Goal: Task Accomplishment & Management: Manage account settings

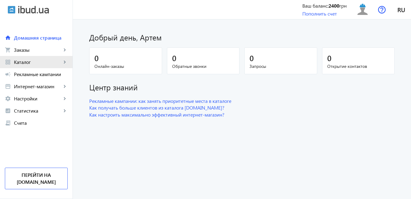
click at [29, 61] on span "Каталог" at bounding box center [38, 62] width 48 height 6
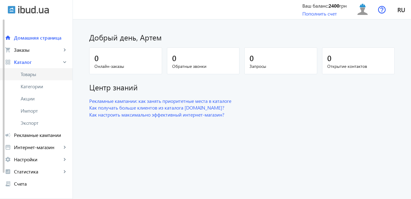
click at [33, 77] on span "Товары" at bounding box center [44, 74] width 47 height 6
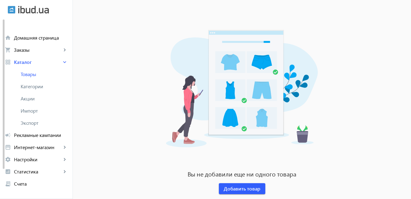
scroll to position [70, 0]
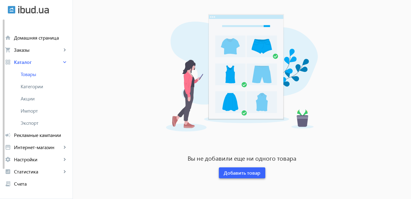
click at [245, 177] on span at bounding box center [242, 172] width 46 height 15
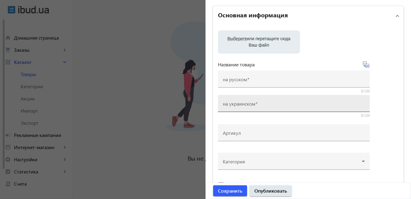
scroll to position [36, 0]
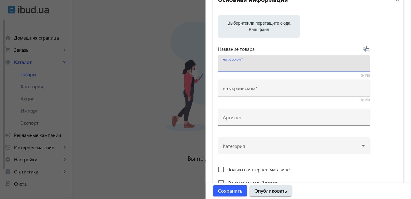
click at [234, 68] on input "на русском" at bounding box center [294, 65] width 142 height 6
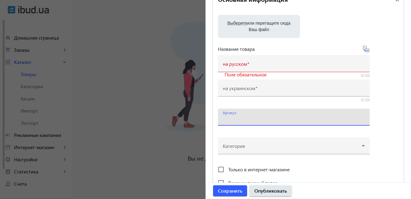
click at [262, 116] on input "Артикул" at bounding box center [294, 119] width 142 height 6
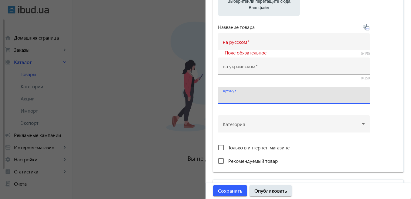
scroll to position [73, 0]
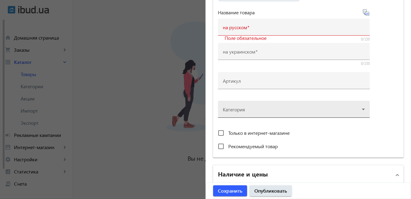
click at [361, 110] on div at bounding box center [294, 107] width 142 height 22
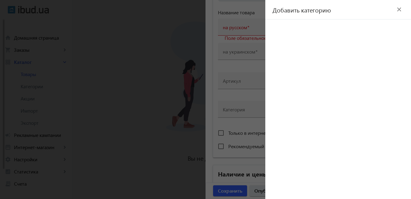
click at [399, 10] on mat-icon "close" at bounding box center [399, 9] width 9 height 9
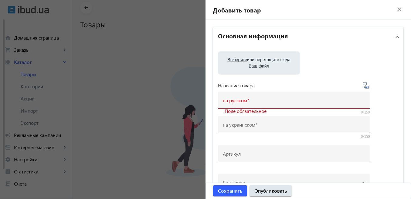
scroll to position [0, 0]
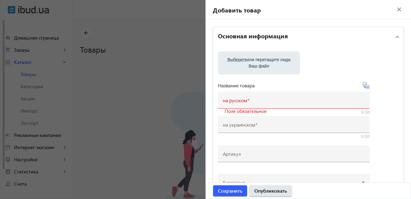
click at [396, 10] on mat-icon "close" at bounding box center [399, 9] width 9 height 9
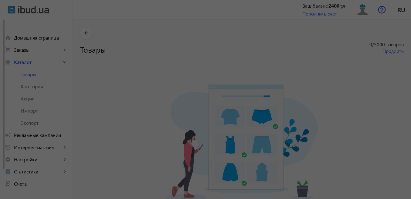
scroll to position [70, 0]
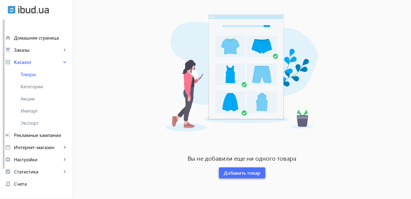
click at [238, 176] on span at bounding box center [242, 172] width 46 height 15
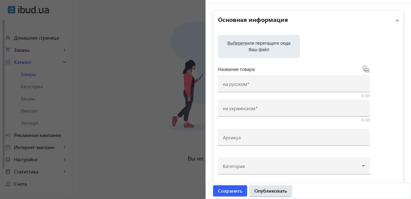
scroll to position [0, 0]
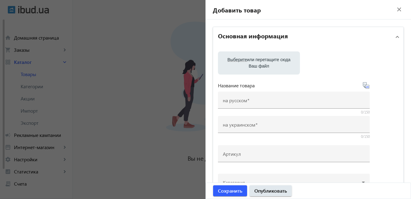
click at [395, 9] on mat-icon "close" at bounding box center [399, 9] width 9 height 9
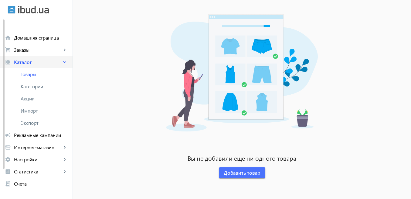
click at [25, 63] on span "Каталог" at bounding box center [38, 62] width 48 height 6
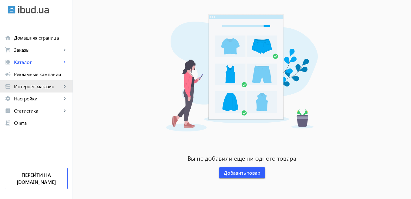
click at [30, 87] on span "Интернет-магазин" at bounding box center [38, 86] width 48 height 6
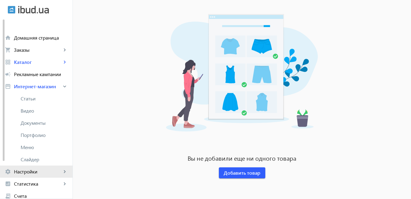
click at [46, 171] on span "Настройки" at bounding box center [38, 171] width 48 height 6
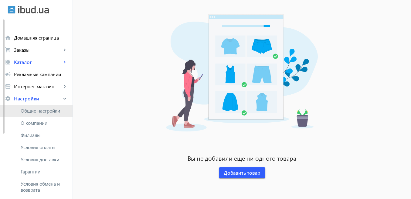
click at [50, 110] on span "Общие настройки" at bounding box center [44, 111] width 47 height 6
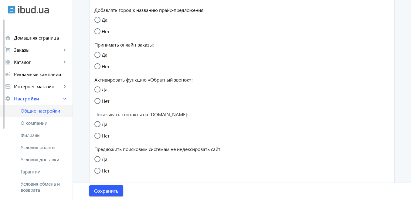
radio input "true"
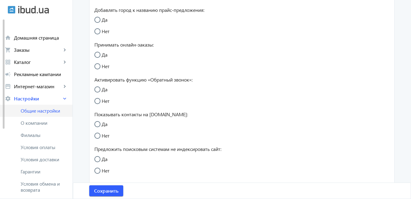
radio input "true"
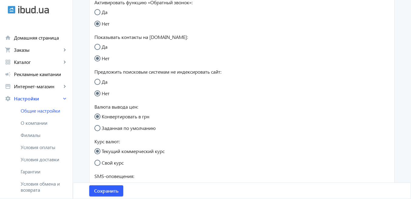
scroll to position [182, 0]
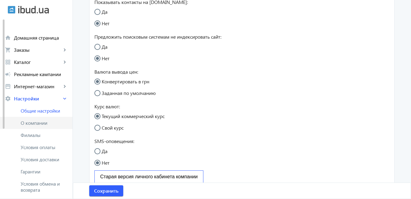
click at [51, 125] on span "O компании" at bounding box center [44, 123] width 47 height 6
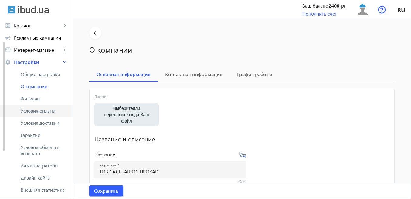
scroll to position [73, 0]
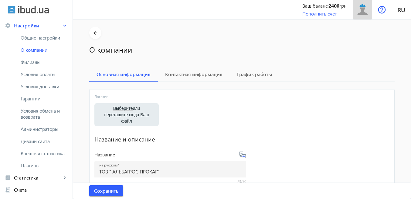
click at [357, 13] on img at bounding box center [363, 10] width 14 height 14
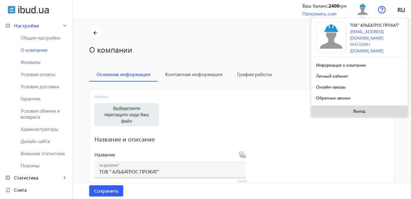
click at [354, 113] on span "Выход" at bounding box center [360, 110] width 12 height 5
